Goal: Transaction & Acquisition: Book appointment/travel/reservation

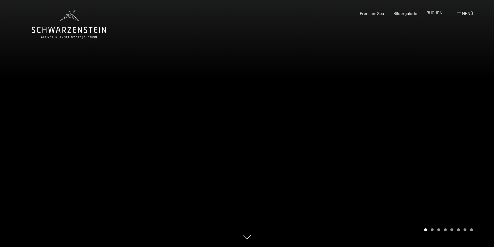
click at [433, 13] on span "BUCHEN" at bounding box center [435, 12] width 16 height 5
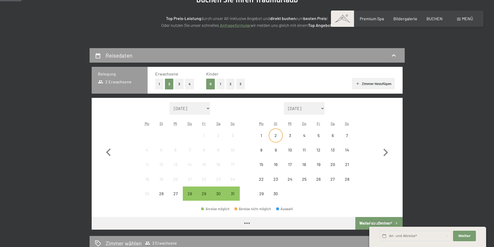
scroll to position [79, 0]
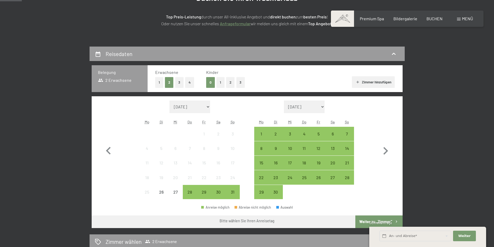
click at [189, 81] on button "4" at bounding box center [189, 82] width 9 height 11
click at [385, 148] on icon "button" at bounding box center [386, 151] width 5 height 8
select select "[DATE]"
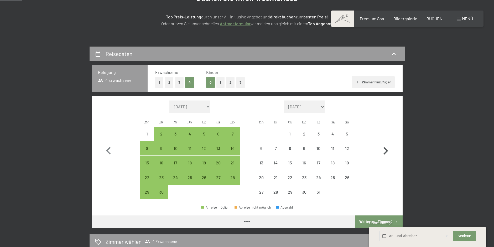
click at [385, 149] on icon "button" at bounding box center [386, 151] width 5 height 8
select select "[DATE]"
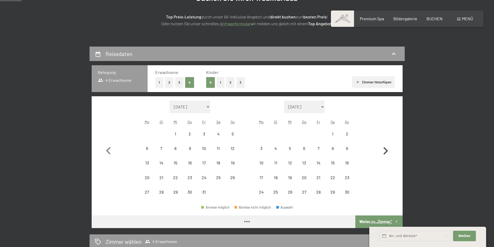
select select "[DATE]"
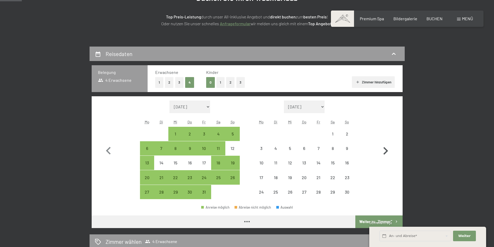
select select "[DATE]"
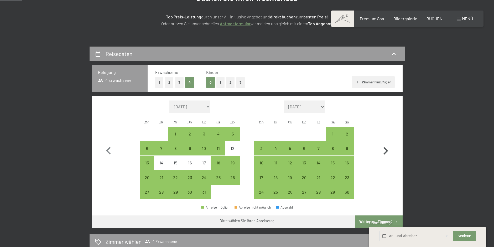
click at [385, 151] on icon "button" at bounding box center [385, 150] width 15 height 15
select select "[DATE]"
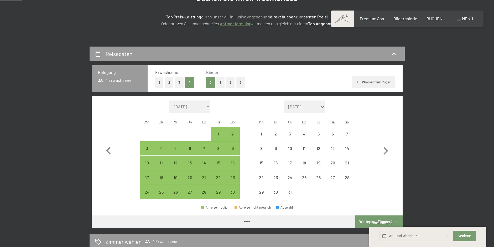
select select "[DATE]"
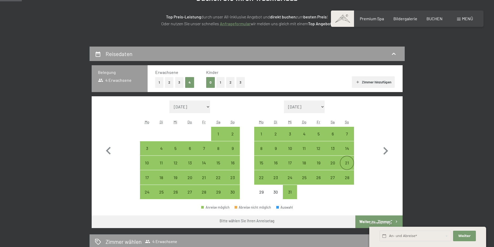
click at [347, 162] on div "21" at bounding box center [347, 167] width 13 height 13
select select "[DATE]"
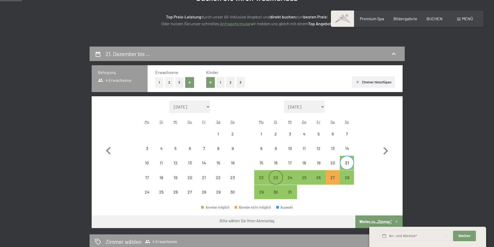
click at [277, 178] on div "23" at bounding box center [275, 181] width 13 height 13
select select "[DATE]"
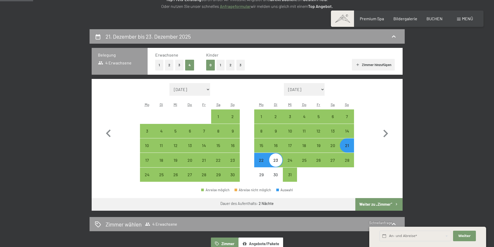
scroll to position [105, 0]
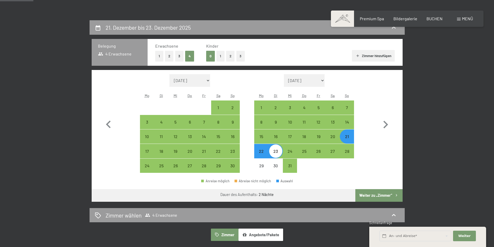
click at [383, 193] on button "Weiter zu „Zimmer“" at bounding box center [379, 195] width 47 height 13
select select "[DATE]"
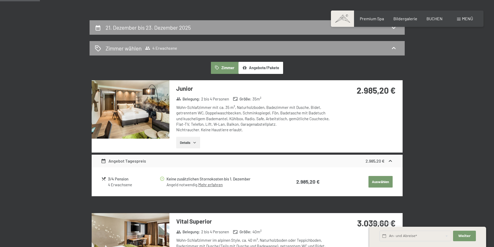
scroll to position [125, 0]
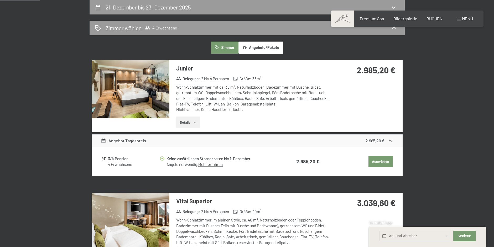
click at [189, 120] on button "Details" at bounding box center [188, 122] width 24 height 12
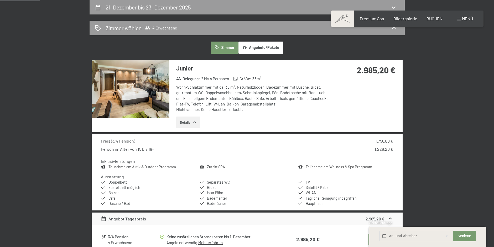
click at [136, 98] on img at bounding box center [131, 89] width 78 height 58
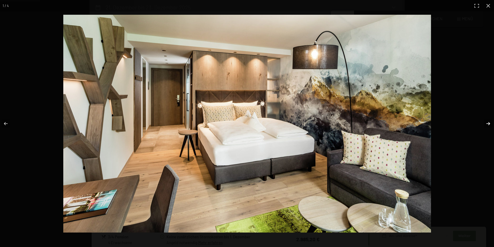
click at [485, 123] on button "button" at bounding box center [485, 123] width 18 height 26
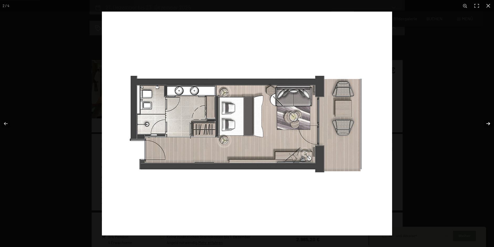
click at [486, 123] on button "button" at bounding box center [485, 123] width 18 height 26
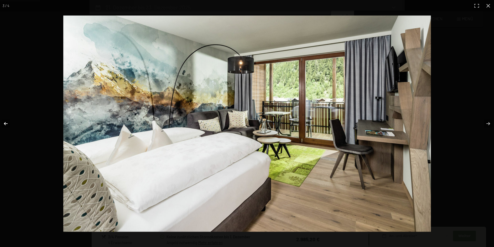
click at [3, 123] on button "button" at bounding box center [9, 123] width 18 height 26
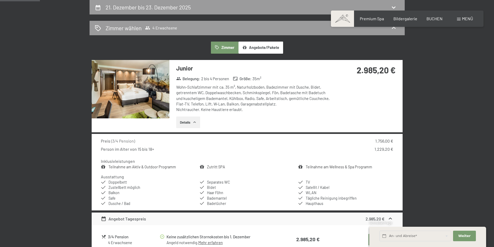
click at [0, 0] on button "button" at bounding box center [0, 0] width 0 height 0
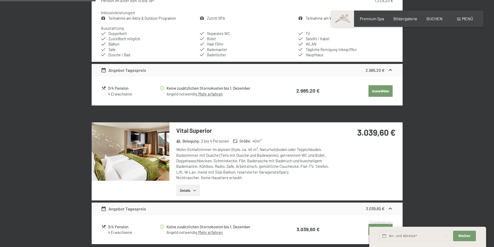
scroll to position [283, 0]
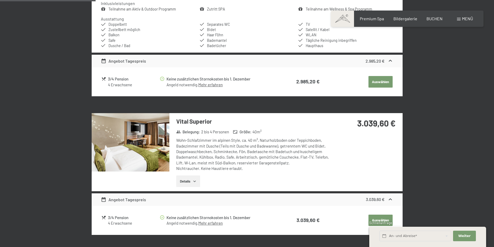
click at [131, 144] on img at bounding box center [131, 142] width 78 height 58
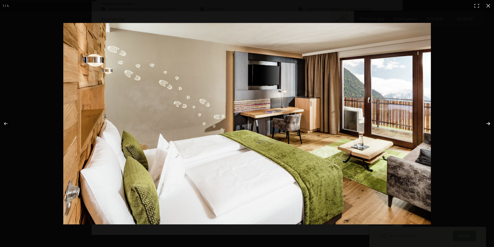
click at [487, 124] on button "button" at bounding box center [485, 123] width 18 height 26
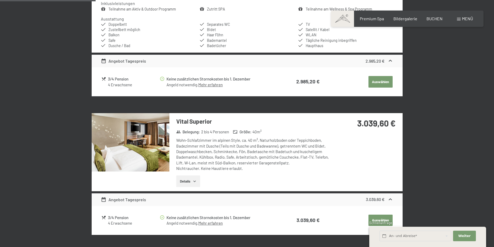
click at [0, 0] on button "button" at bounding box center [0, 0] width 0 height 0
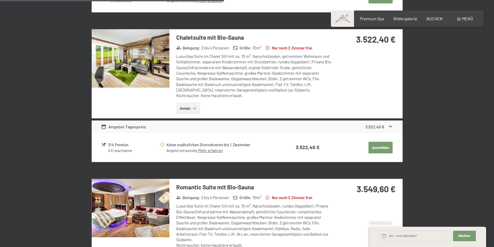
scroll to position [625, 0]
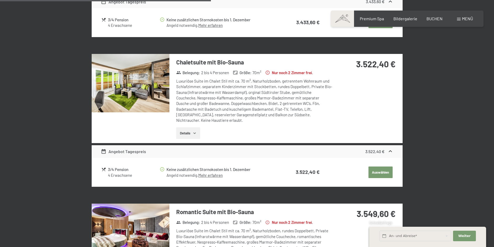
click at [139, 99] on img at bounding box center [131, 83] width 78 height 58
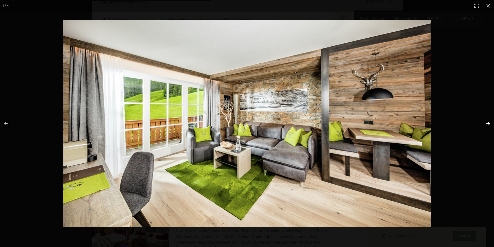
click at [489, 121] on button "button" at bounding box center [485, 123] width 18 height 26
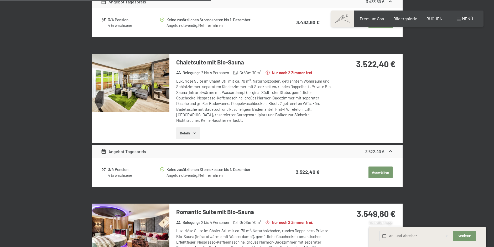
click at [0, 0] on button "button" at bounding box center [0, 0] width 0 height 0
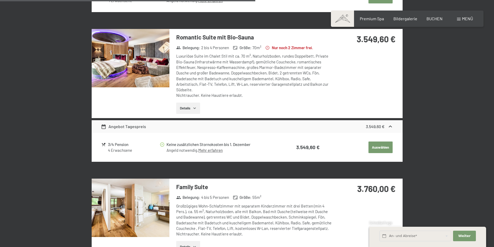
scroll to position [835, 0]
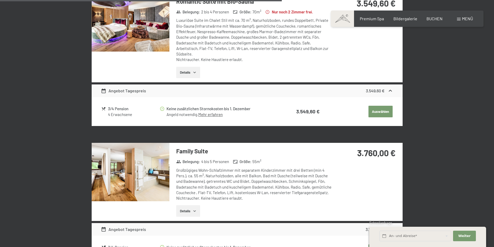
click at [144, 165] on img at bounding box center [131, 172] width 78 height 58
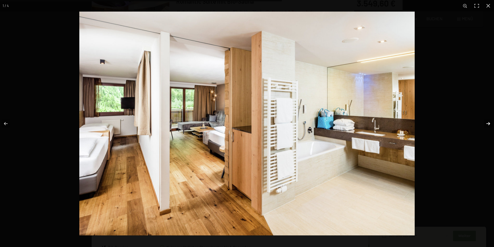
click at [490, 123] on button "button" at bounding box center [485, 123] width 18 height 26
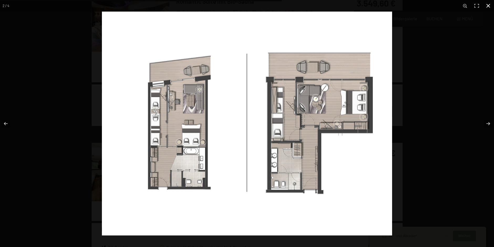
click at [491, 5] on button "button" at bounding box center [489, 6] width 12 height 12
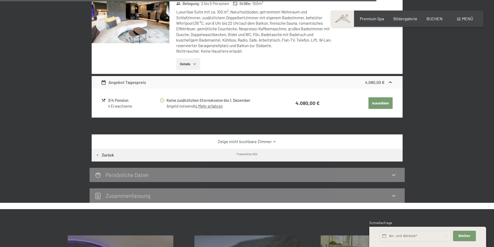
scroll to position [1019, 0]
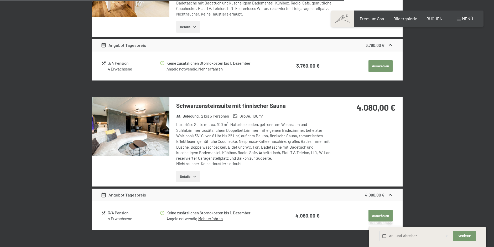
click at [139, 127] on img at bounding box center [131, 126] width 78 height 58
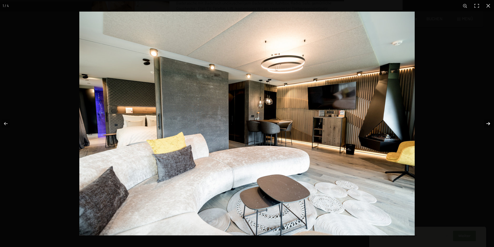
click at [487, 122] on button "button" at bounding box center [485, 123] width 18 height 26
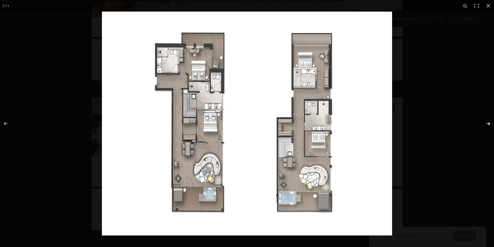
click at [488, 122] on button "button" at bounding box center [485, 123] width 18 height 26
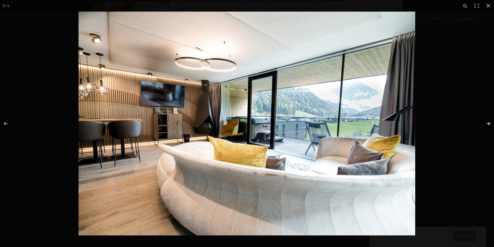
click at [488, 122] on button "button" at bounding box center [485, 123] width 18 height 26
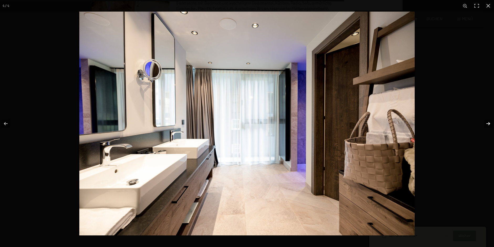
click at [488, 122] on button "button" at bounding box center [485, 123] width 18 height 26
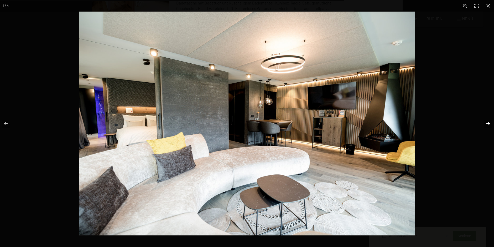
click at [488, 122] on button "button" at bounding box center [485, 123] width 18 height 26
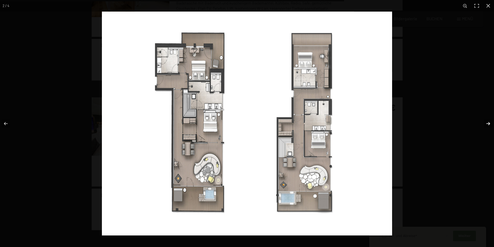
click at [488, 122] on button "button" at bounding box center [485, 123] width 18 height 26
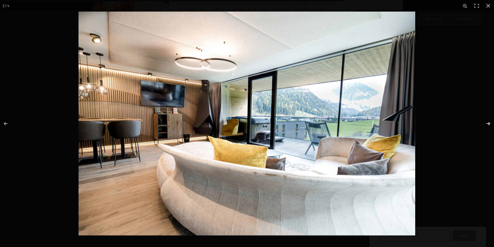
click at [488, 122] on button "button" at bounding box center [485, 123] width 18 height 26
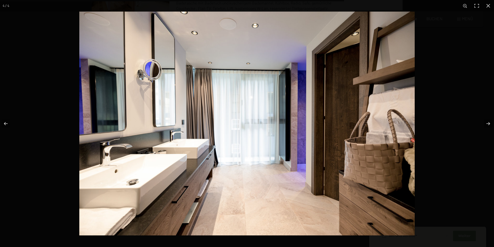
click at [487, 5] on button "button" at bounding box center [489, 6] width 12 height 12
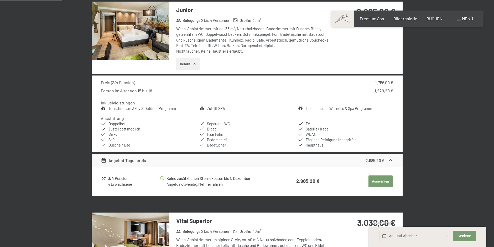
scroll to position [184, 0]
click at [147, 43] on img at bounding box center [131, 30] width 78 height 58
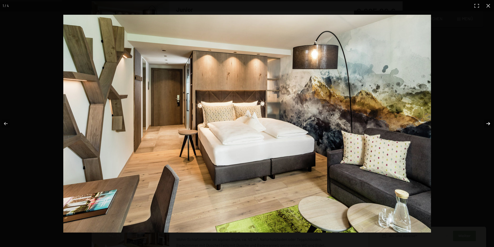
click at [490, 123] on button "button" at bounding box center [485, 123] width 18 height 26
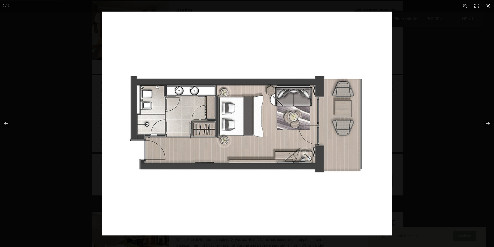
click at [488, 6] on button "button" at bounding box center [489, 6] width 12 height 12
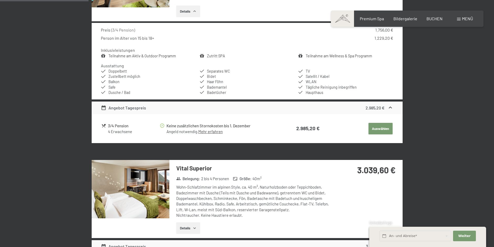
scroll to position [315, 0]
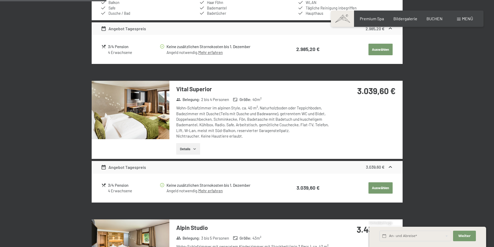
click at [131, 120] on img at bounding box center [131, 110] width 78 height 58
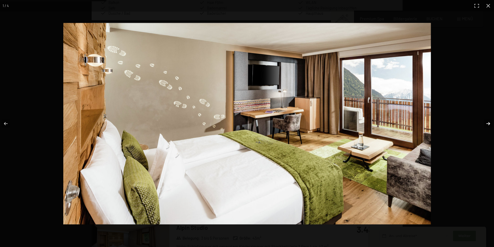
click at [490, 122] on button "button" at bounding box center [485, 123] width 18 height 26
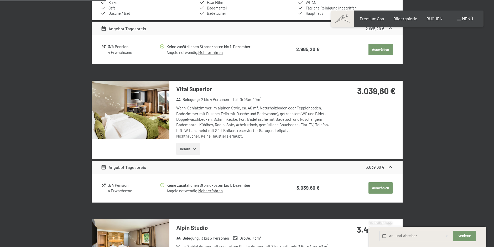
click at [0, 0] on button "button" at bounding box center [0, 0] width 0 height 0
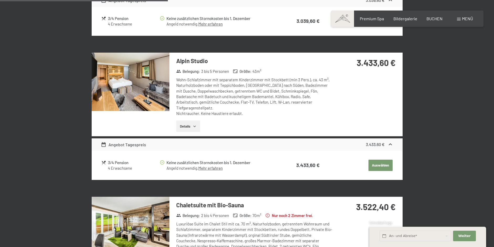
scroll to position [499, 0]
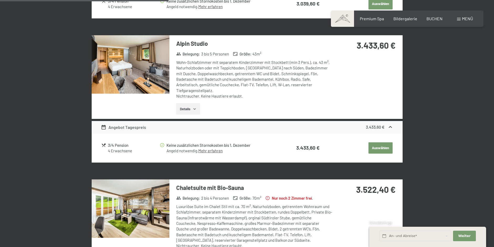
click at [122, 71] on img at bounding box center [131, 64] width 78 height 58
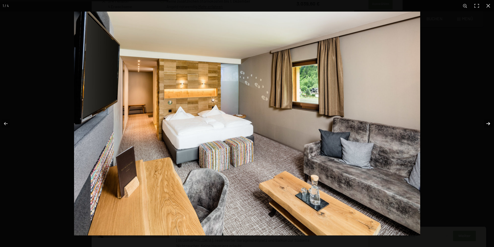
click at [489, 123] on button "button" at bounding box center [485, 123] width 18 height 26
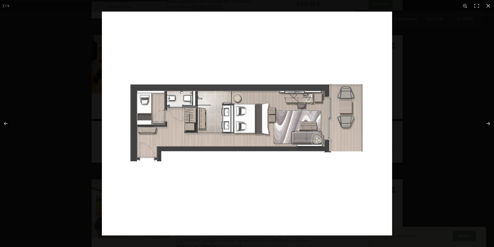
click at [487, 7] on button "button" at bounding box center [489, 6] width 12 height 12
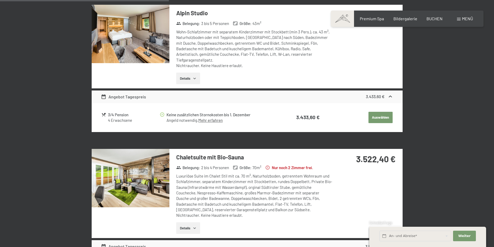
scroll to position [604, 0]
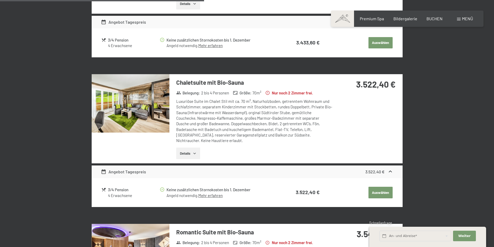
click at [130, 98] on img at bounding box center [131, 103] width 78 height 58
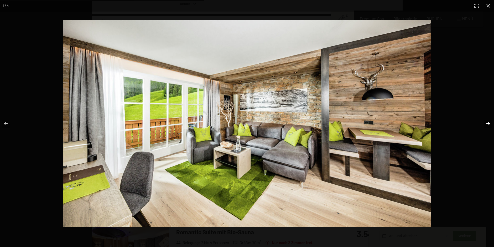
click at [486, 123] on button "button" at bounding box center [485, 123] width 18 height 26
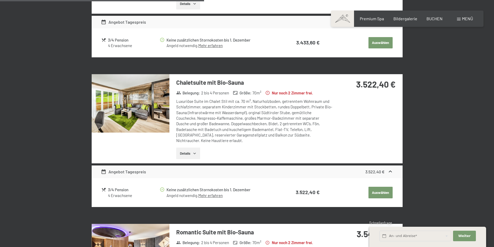
click at [0, 0] on button "button" at bounding box center [0, 0] width 0 height 0
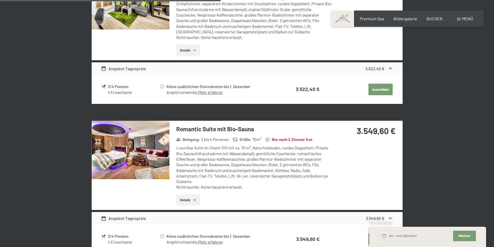
scroll to position [709, 0]
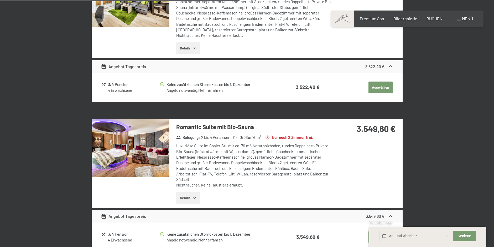
click at [128, 153] on img at bounding box center [131, 148] width 78 height 58
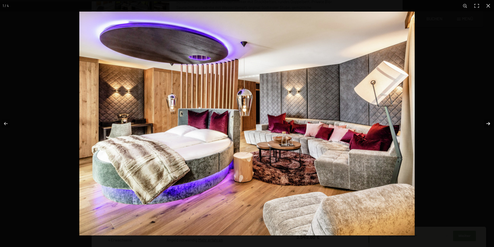
click at [485, 122] on button "button" at bounding box center [485, 123] width 18 height 26
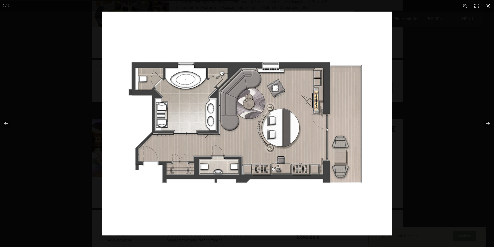
click at [488, 6] on button "button" at bounding box center [489, 6] width 12 height 12
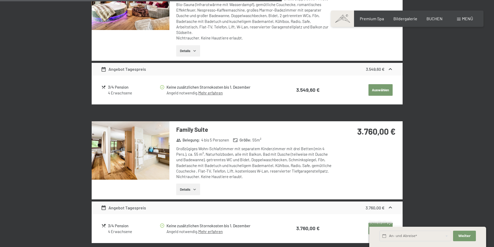
scroll to position [867, 0]
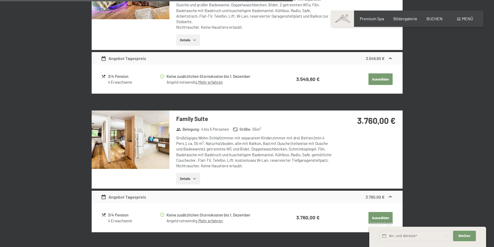
click at [135, 133] on img at bounding box center [131, 139] width 78 height 58
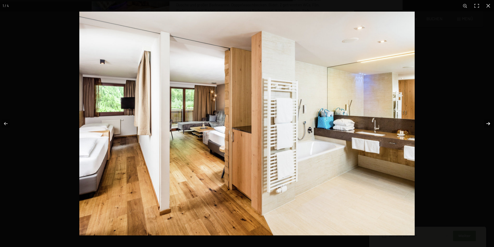
click at [492, 122] on button "button" at bounding box center [485, 123] width 18 height 26
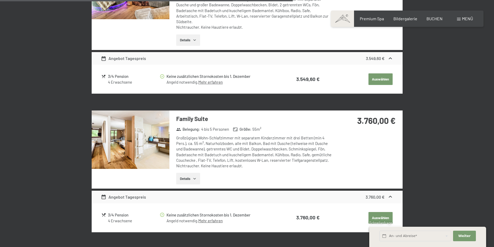
click at [0, 0] on button "button" at bounding box center [0, 0] width 0 height 0
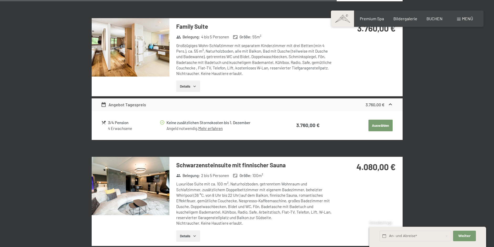
scroll to position [998, 0]
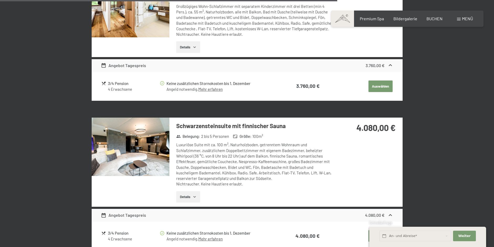
click at [139, 149] on img at bounding box center [131, 146] width 78 height 58
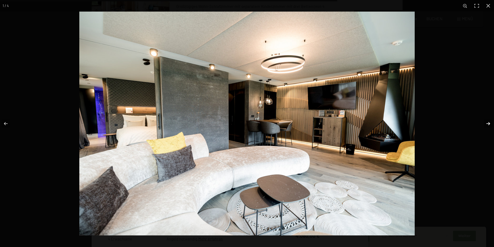
click at [487, 123] on button "button" at bounding box center [485, 123] width 18 height 26
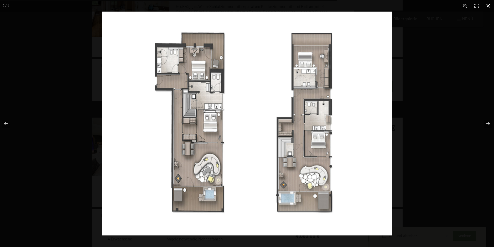
click at [488, 6] on button "button" at bounding box center [489, 6] width 12 height 12
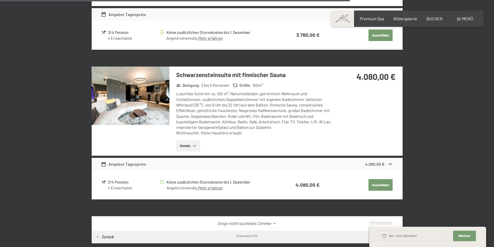
scroll to position [1051, 0]
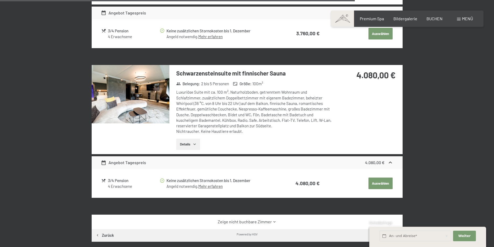
click at [187, 140] on button "Details" at bounding box center [188, 144] width 24 height 12
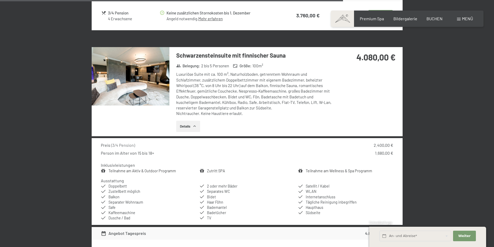
scroll to position [1077, 0]
